Goal: Navigation & Orientation: Find specific page/section

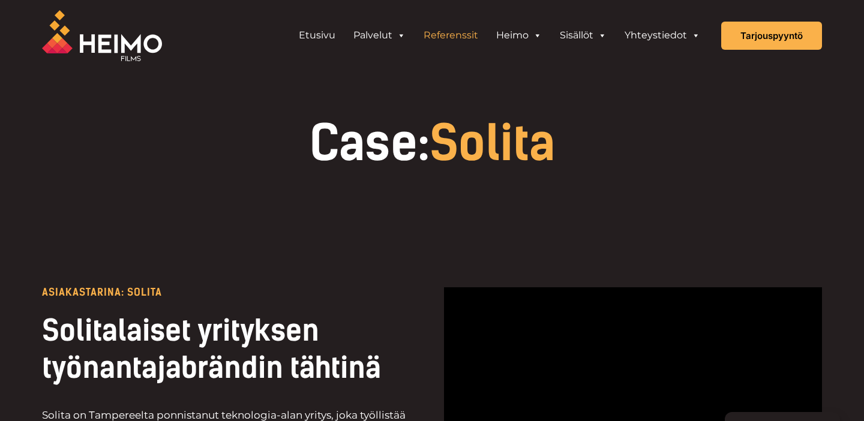
click at [451, 32] on link "Referenssit" at bounding box center [451, 35] width 73 height 24
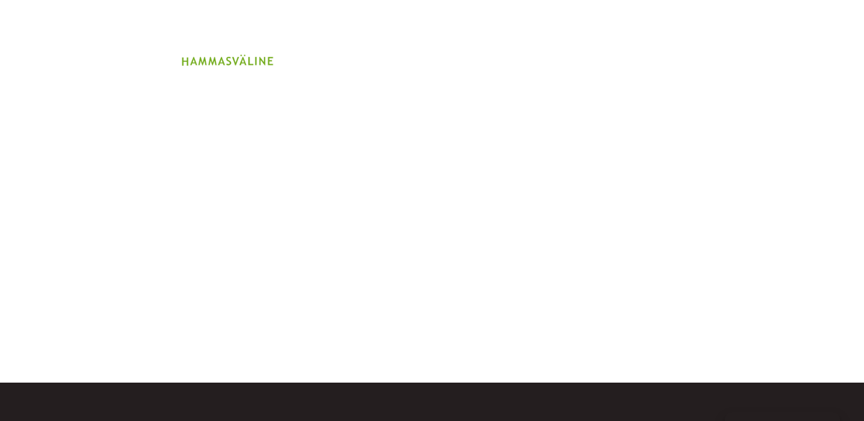
scroll to position [2188, 0]
